Goal: Task Accomplishment & Management: Complete application form

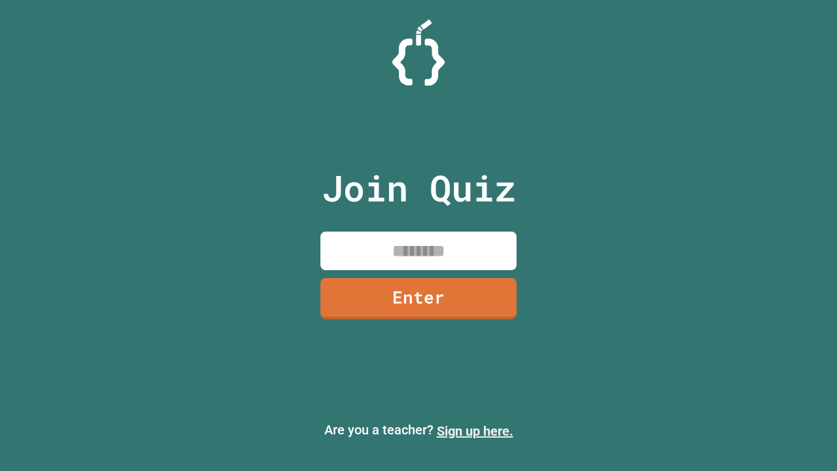
click at [475, 431] on link "Sign up here." at bounding box center [475, 431] width 77 height 16
